Goal: Task Accomplishment & Management: Use online tool/utility

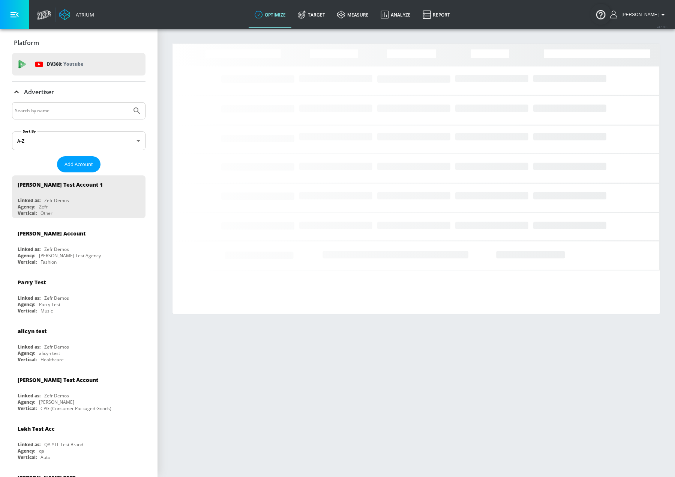
click at [42, 111] on input "Search by name" at bounding box center [72, 111] width 114 height 10
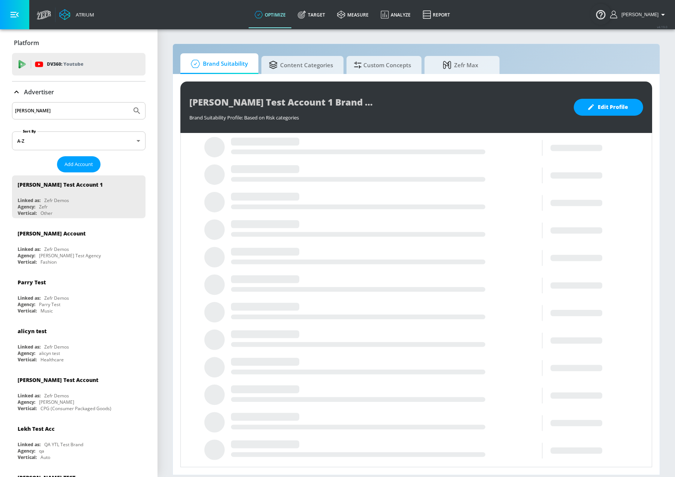
type input "[PERSON_NAME]"
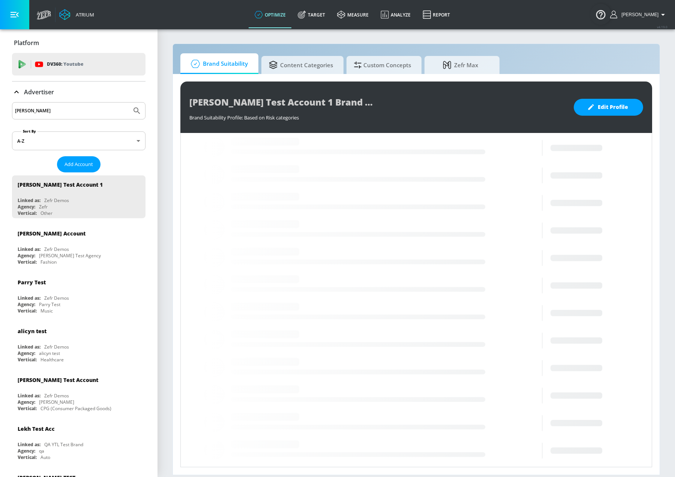
click at [129, 102] on button "Submit Search" at bounding box center [137, 110] width 17 height 17
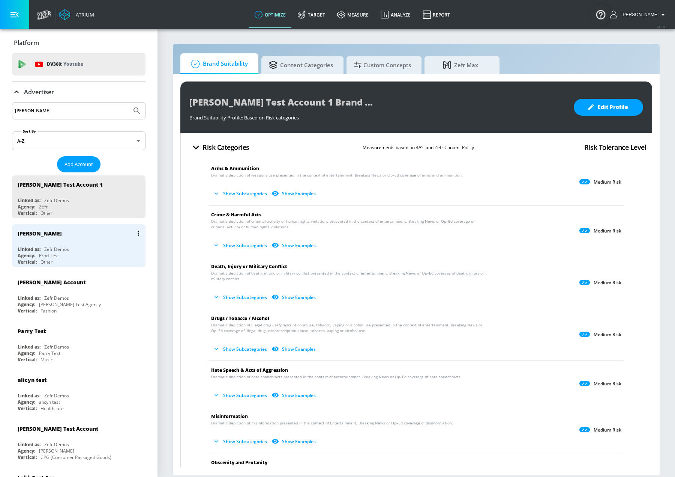
click at [80, 259] on div "Vertical: Other" at bounding box center [81, 262] width 126 height 6
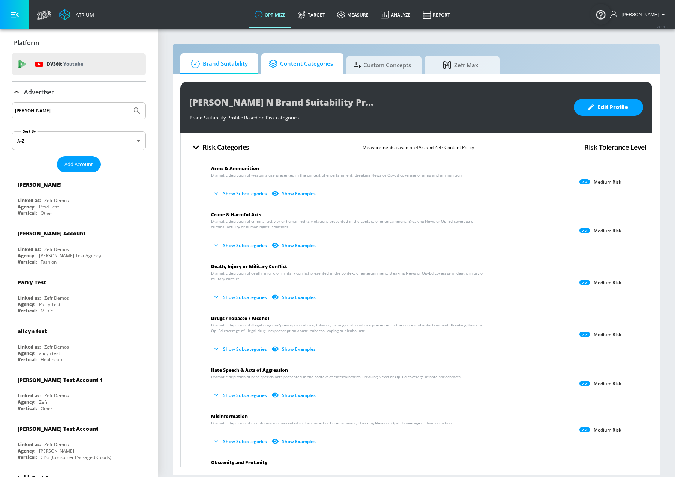
click at [284, 69] on span "Content Categories" at bounding box center [301, 64] width 64 height 18
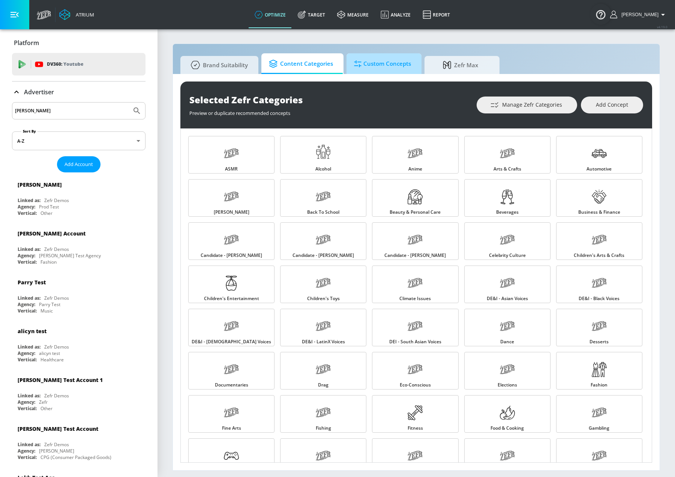
click at [397, 65] on span "Custom Concepts" at bounding box center [382, 64] width 57 height 18
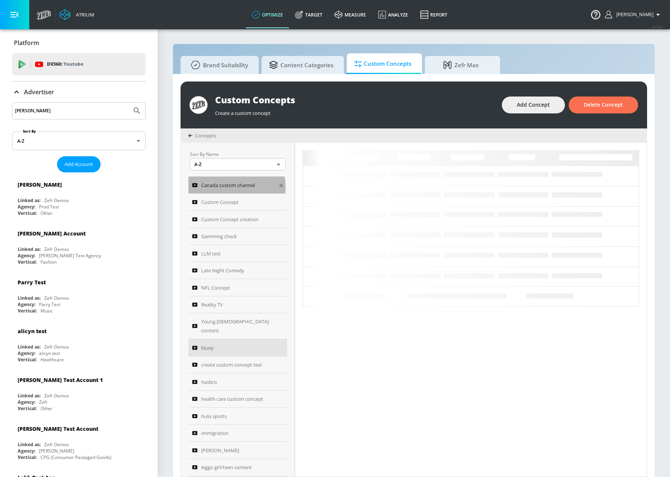
click at [225, 187] on span "Canada custom channel" at bounding box center [228, 184] width 54 height 9
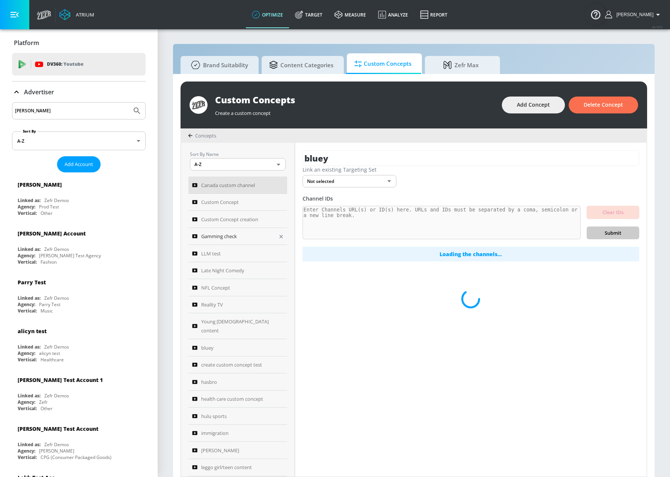
type input "Canada custom channel"
click at [230, 233] on span "Gamming check" at bounding box center [219, 235] width 36 height 9
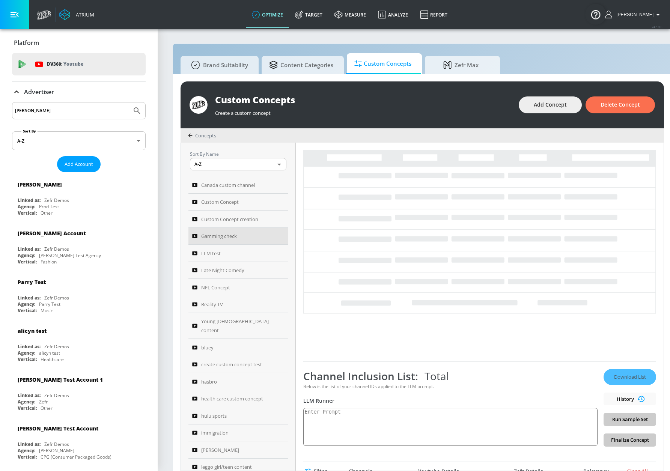
type textarea "gaming: Gaming content covers high-quality gaming-related topics, including wal…"
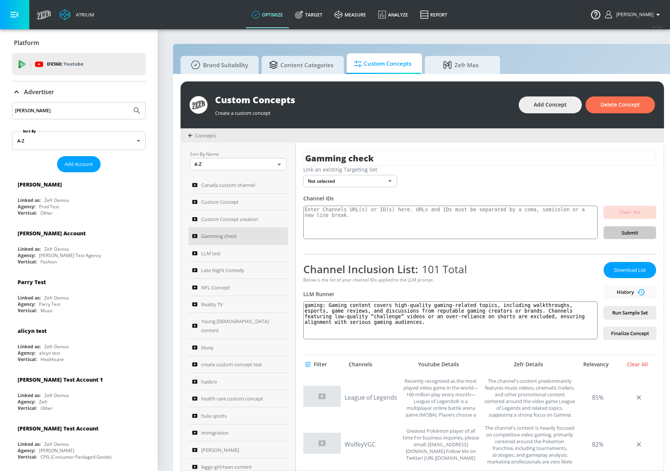
click at [318, 361] on span "Filter" at bounding box center [316, 364] width 21 height 9
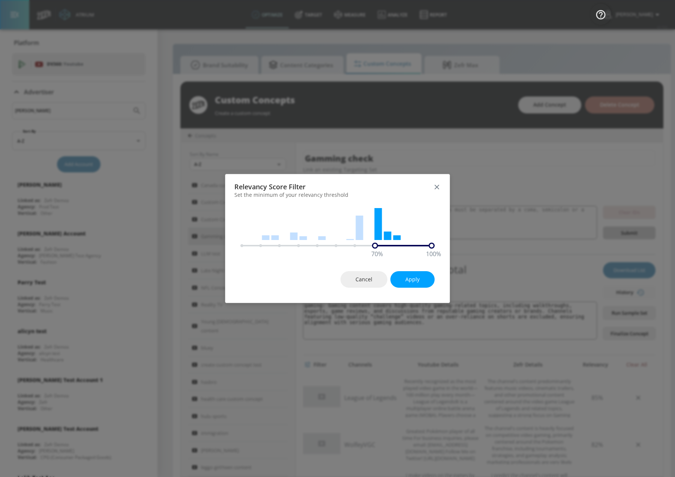
drag, startPoint x: 245, startPoint y: 245, endPoint x: 375, endPoint y: 249, distance: 130.3
click at [375, 249] on div "Relevancy Score Filter Set the minimum of your relevancy threshold 70 % 100 % C…" at bounding box center [337, 238] width 225 height 129
click at [425, 276] on button "Apply" at bounding box center [413, 279] width 44 height 17
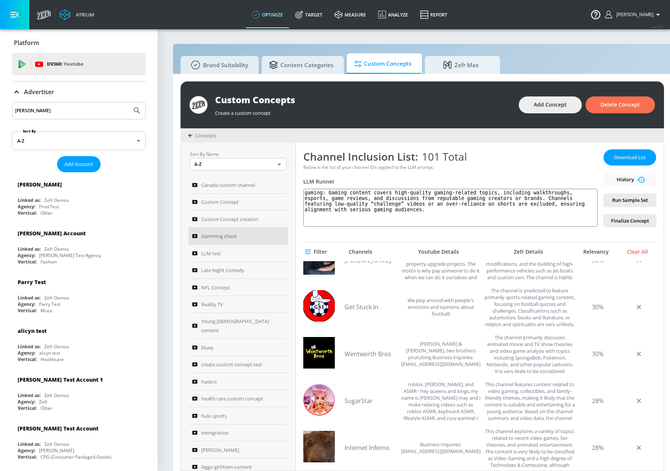
scroll to position [3039, 0]
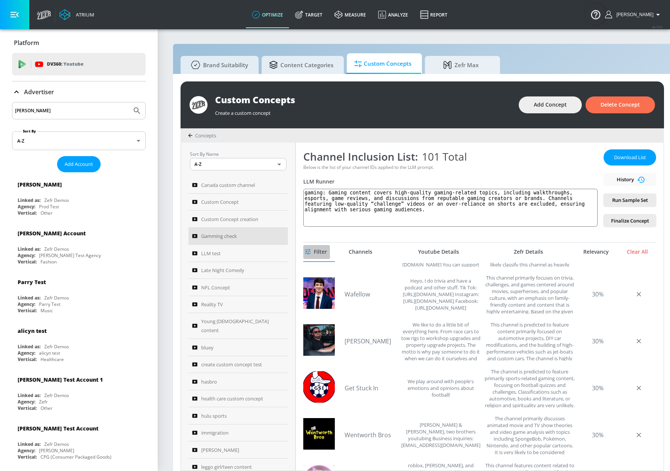
click at [311, 252] on icon "button" at bounding box center [308, 252] width 6 height 6
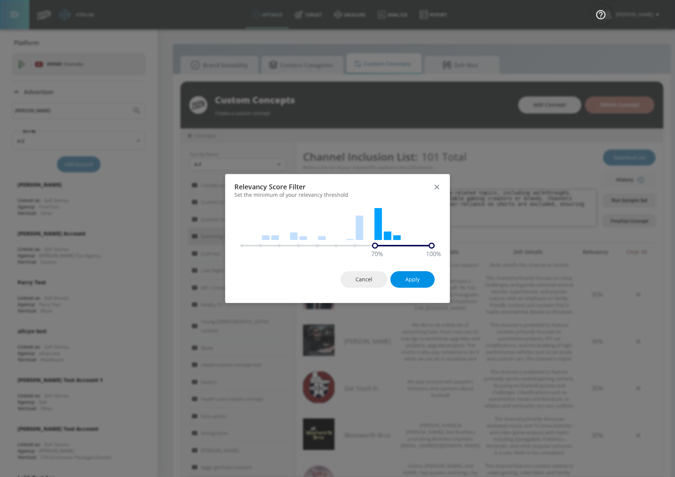
click at [416, 280] on span "Apply" at bounding box center [413, 279] width 14 height 9
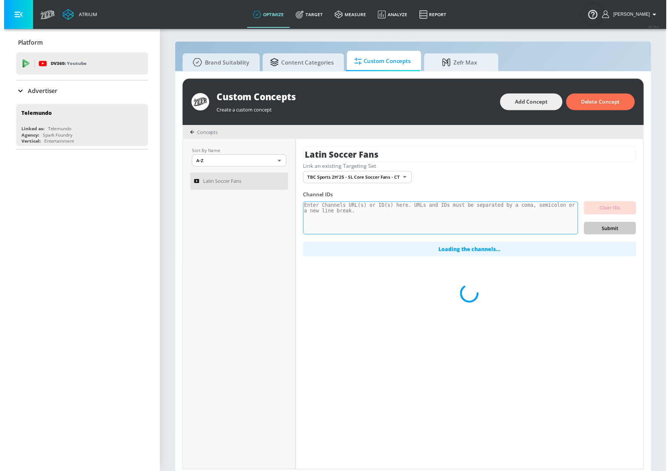
scroll to position [8, 0]
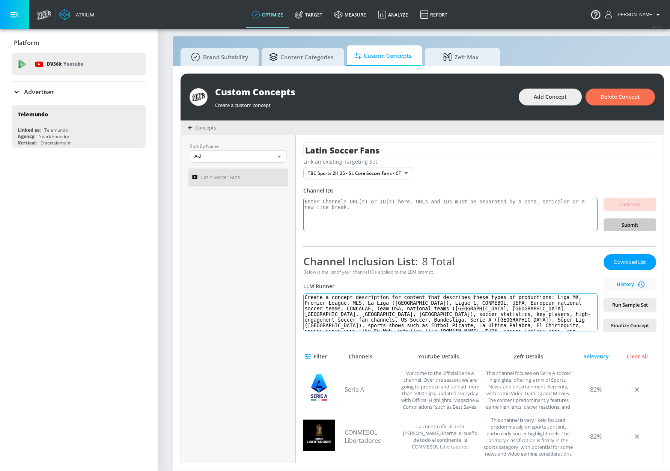
drag, startPoint x: 482, startPoint y: 313, endPoint x: 537, endPoint y: 319, distance: 54.8
click at [537, 319] on textarea "Create a concept description for content that describes these types of producti…" at bounding box center [450, 312] width 294 height 38
click at [557, 324] on textarea "Create a concept description for content that describes these types of producti…" at bounding box center [450, 312] width 294 height 38
drag, startPoint x: 477, startPoint y: 322, endPoint x: 566, endPoint y: 335, distance: 89.5
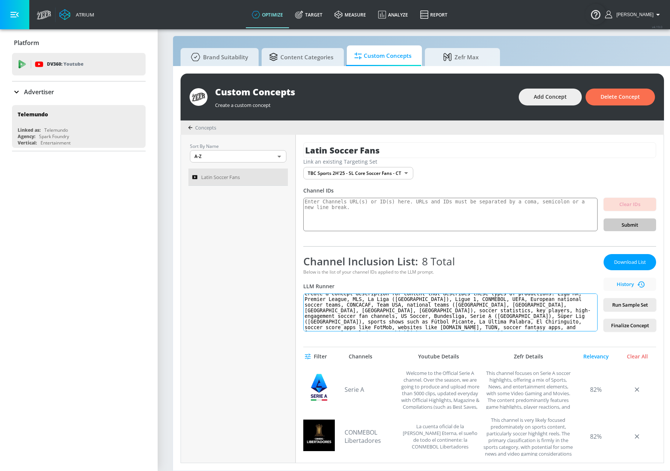
click at [566, 335] on div "Latin Soccer Fans Link an existing Targeting Set TBC Sports 2H'25 - SL Core Soc…" at bounding box center [480, 299] width 368 height 328
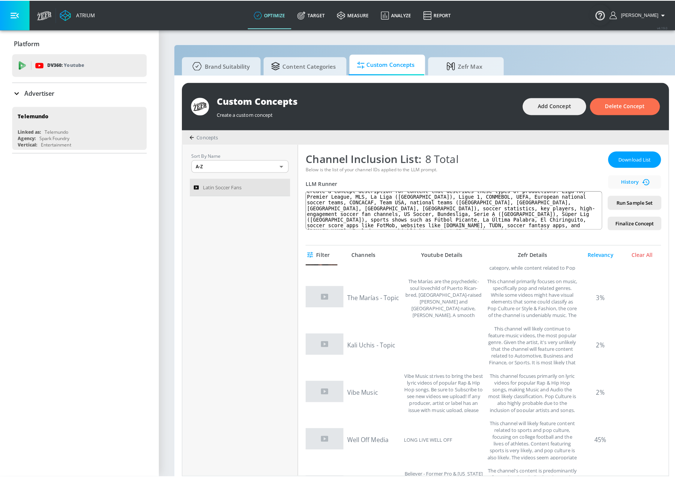
scroll to position [2514, 0]
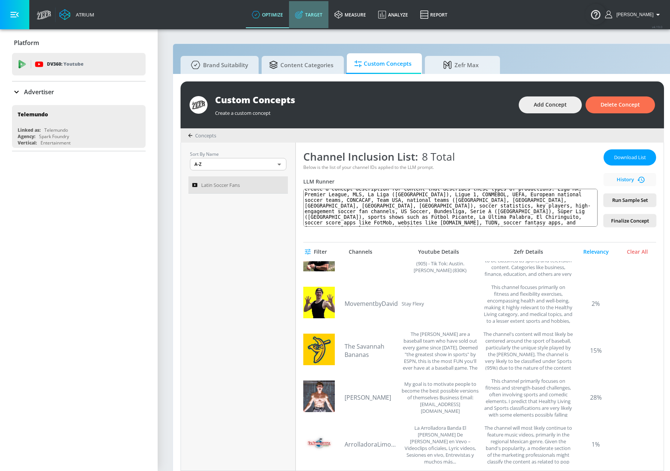
click at [321, 17] on link "Target" at bounding box center [308, 14] width 39 height 27
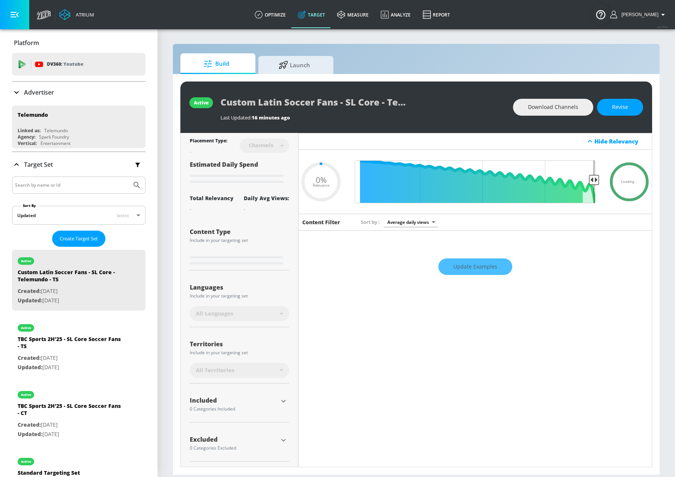
type input "0.65"
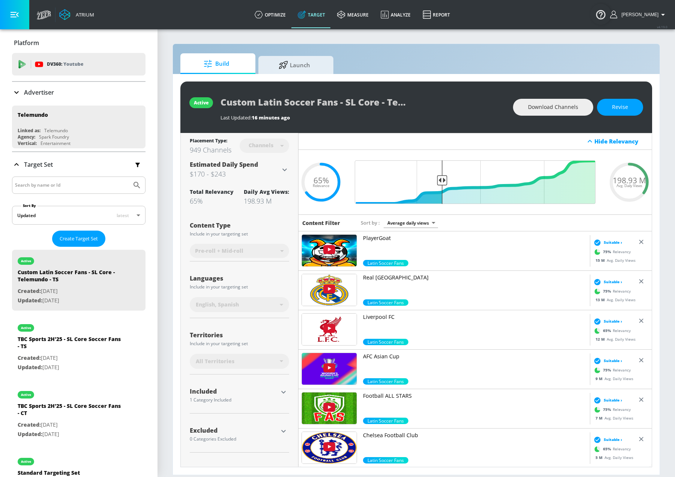
click at [284, 393] on icon "button" at bounding box center [283, 391] width 9 height 9
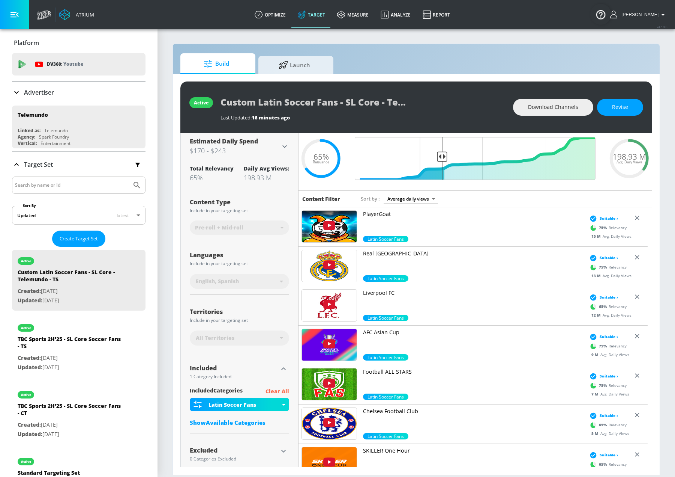
scroll to position [35, 0]
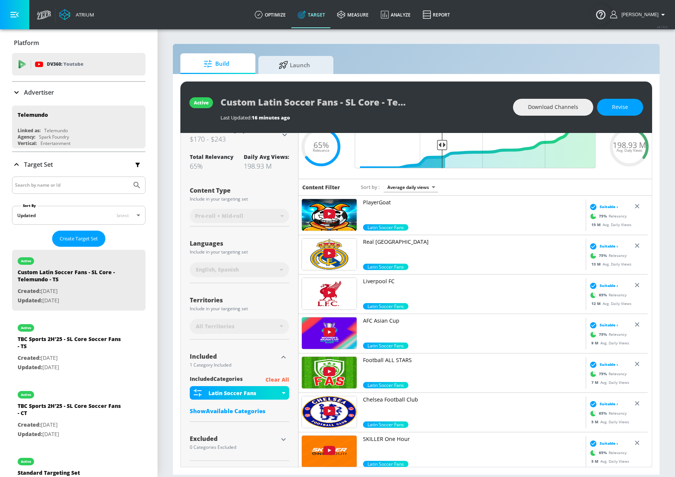
click at [281, 438] on icon "button" at bounding box center [283, 439] width 5 height 3
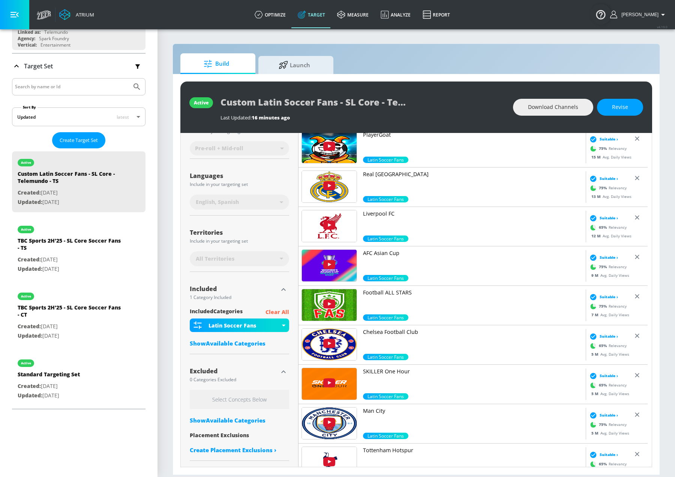
scroll to position [123, 0]
